Goal: Navigation & Orientation: Understand site structure

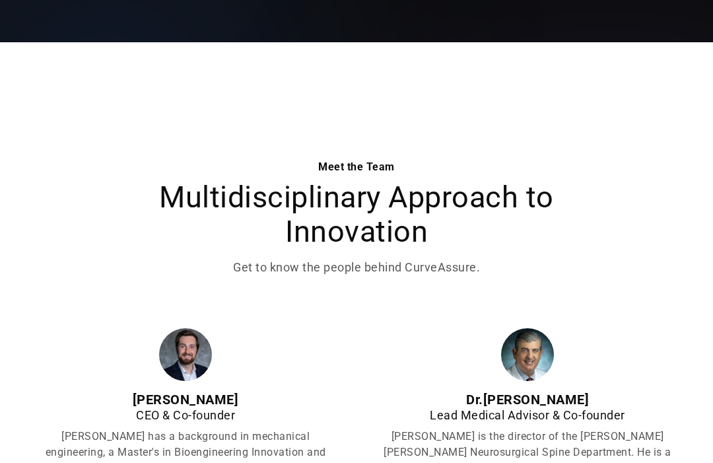
scroll to position [306, 0]
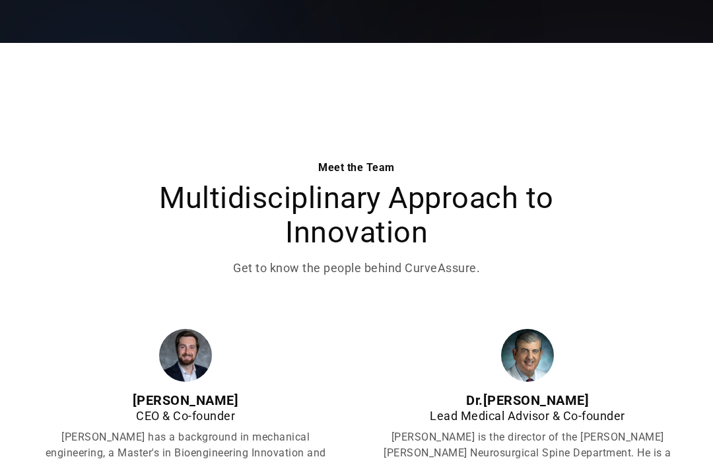
click at [192, 361] on img at bounding box center [185, 355] width 53 height 53
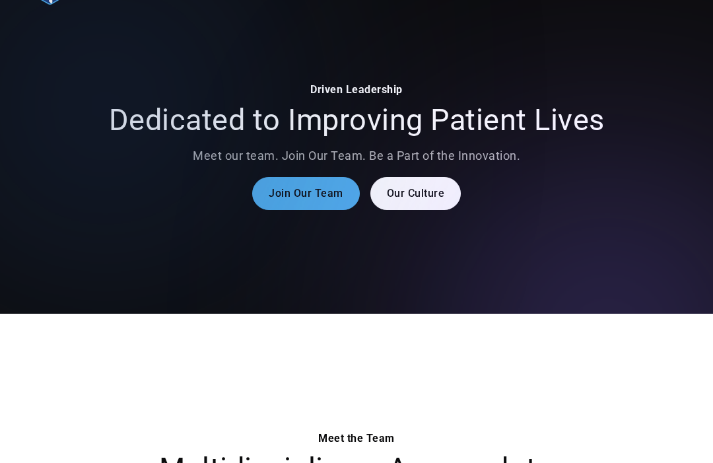
scroll to position [0, 0]
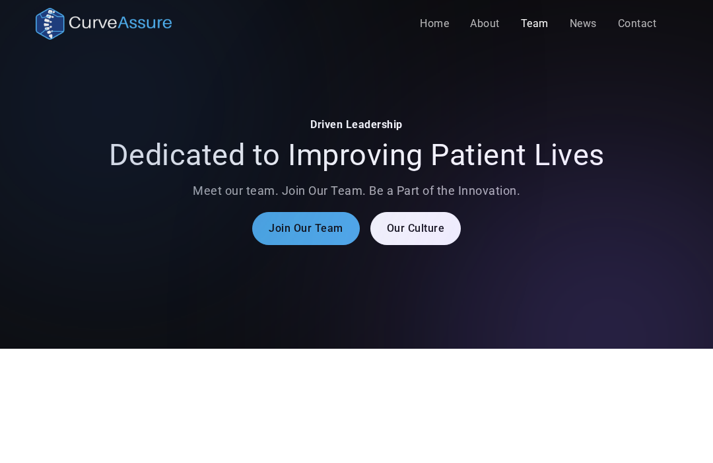
click at [488, 27] on link "About" at bounding box center [485, 24] width 51 height 26
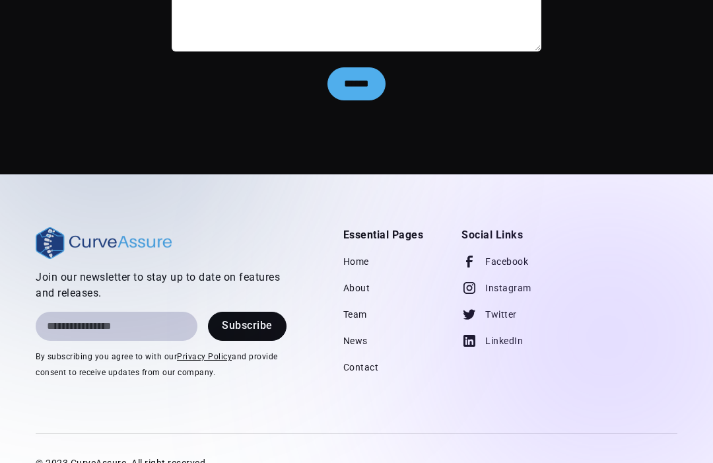
scroll to position [2873, 0]
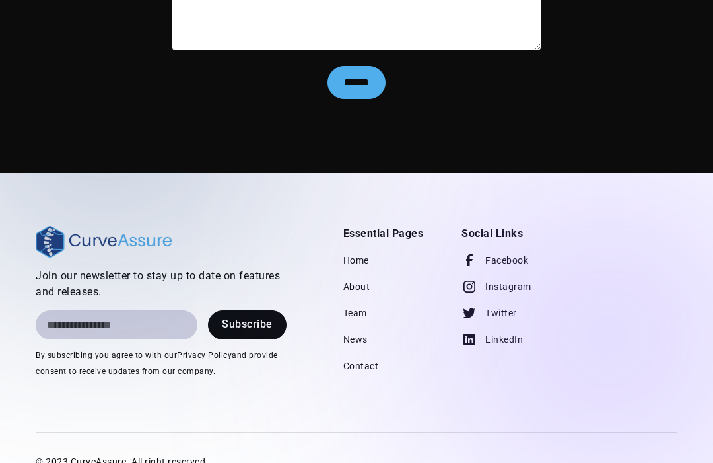
click at [360, 353] on link "Contact" at bounding box center [361, 366] width 36 height 26
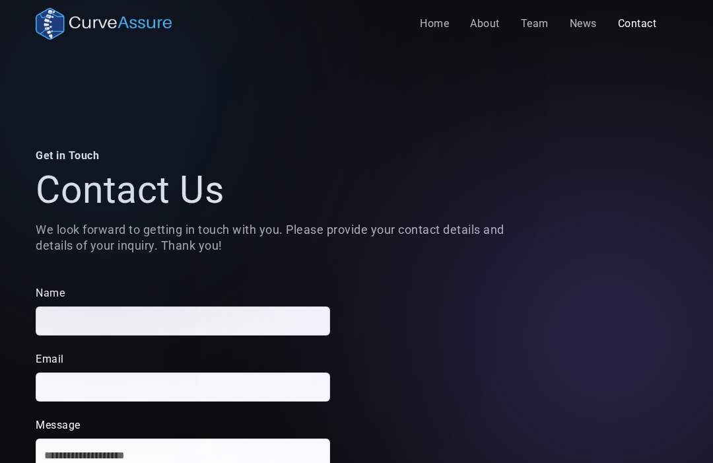
click at [481, 25] on link "About" at bounding box center [485, 24] width 51 height 26
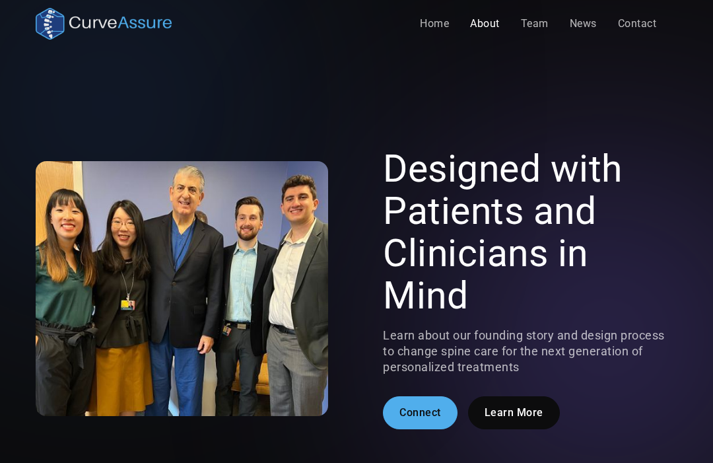
click at [532, 28] on link "Team" at bounding box center [534, 24] width 49 height 26
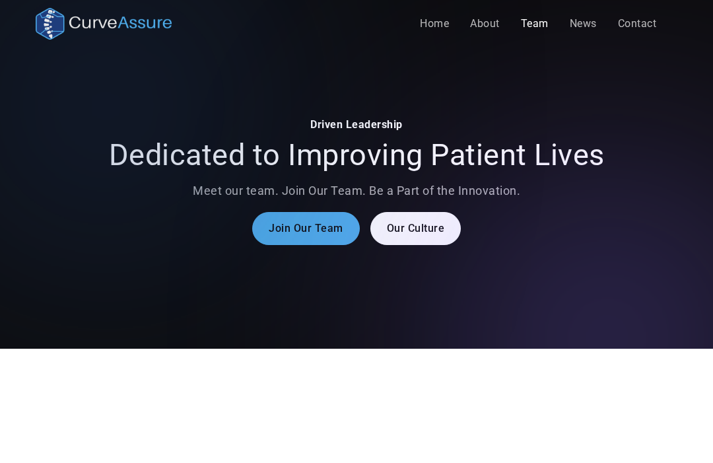
click at [413, 232] on link "Our Culture" at bounding box center [415, 228] width 91 height 33
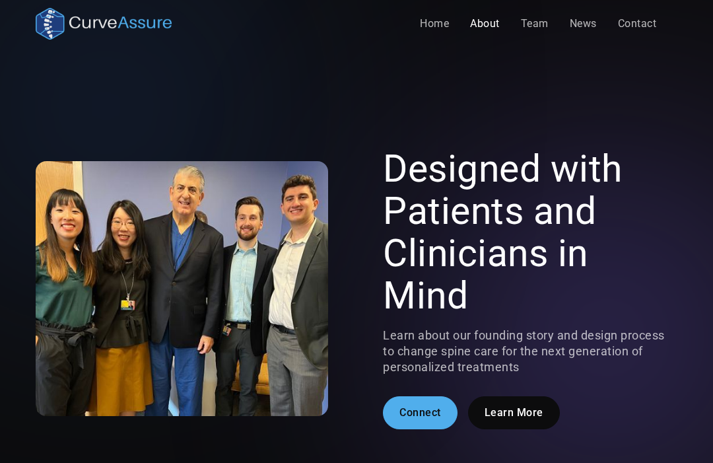
click at [585, 30] on link "News" at bounding box center [583, 24] width 48 height 26
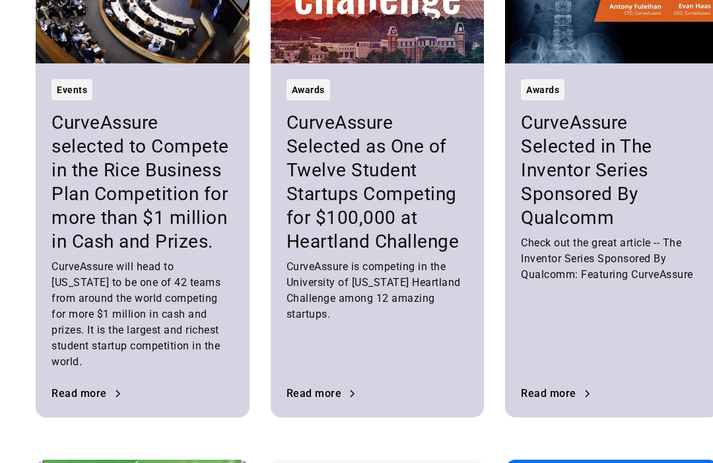
scroll to position [510, 0]
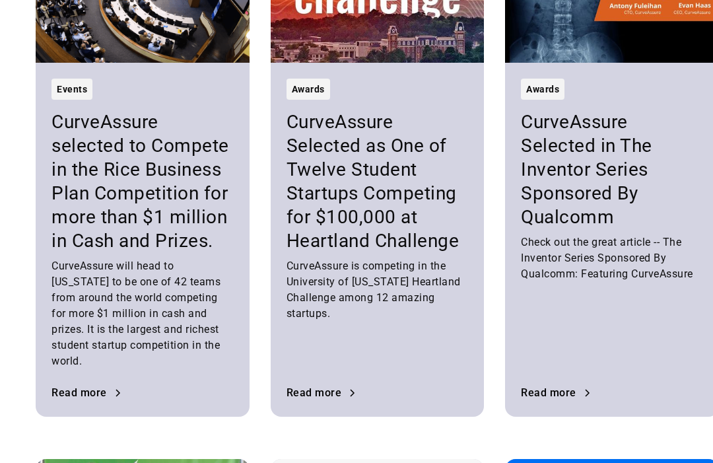
click at [672, 192] on div "Awards CurveAssure Selected in The Inventor Series Sponsored By Qualcomm Check …" at bounding box center [612, 240] width 214 height 354
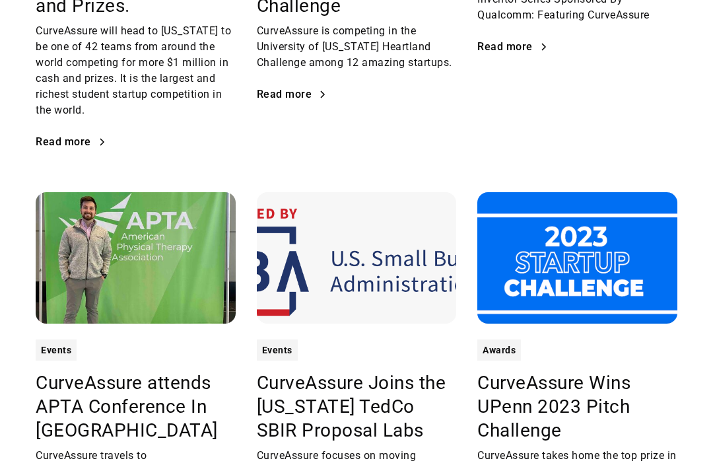
scroll to position [1492, 0]
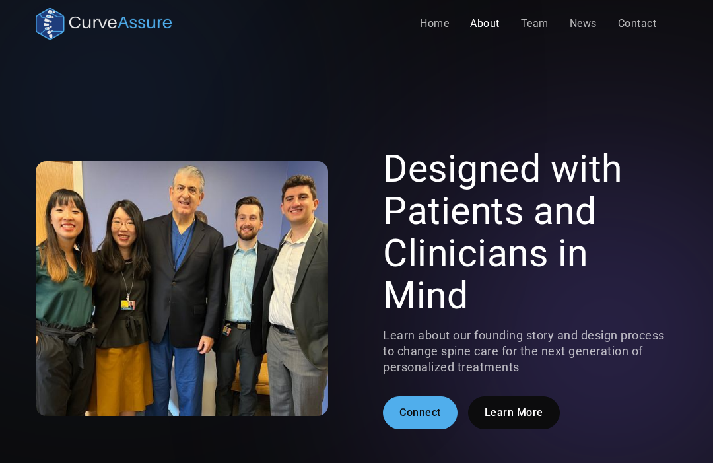
scroll to position [2918, 0]
